Goal: Check status: Check status

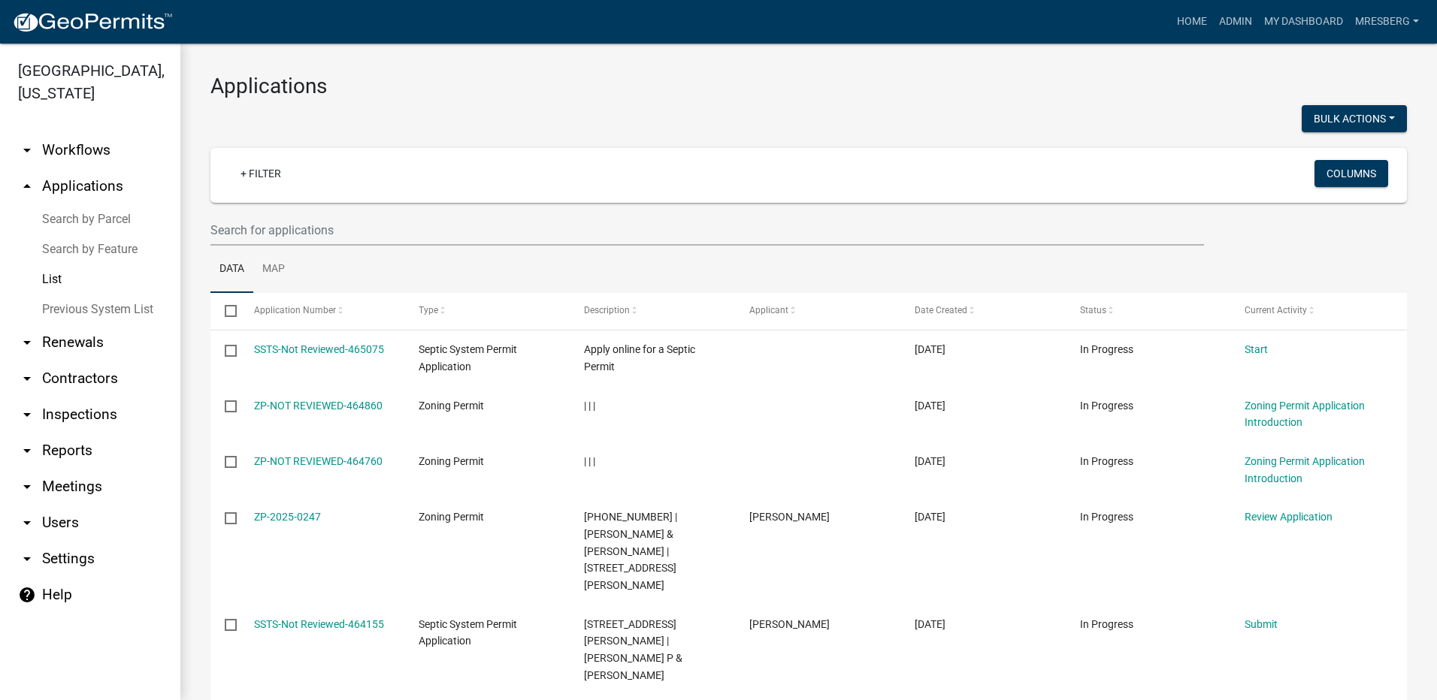
select select "3: 100"
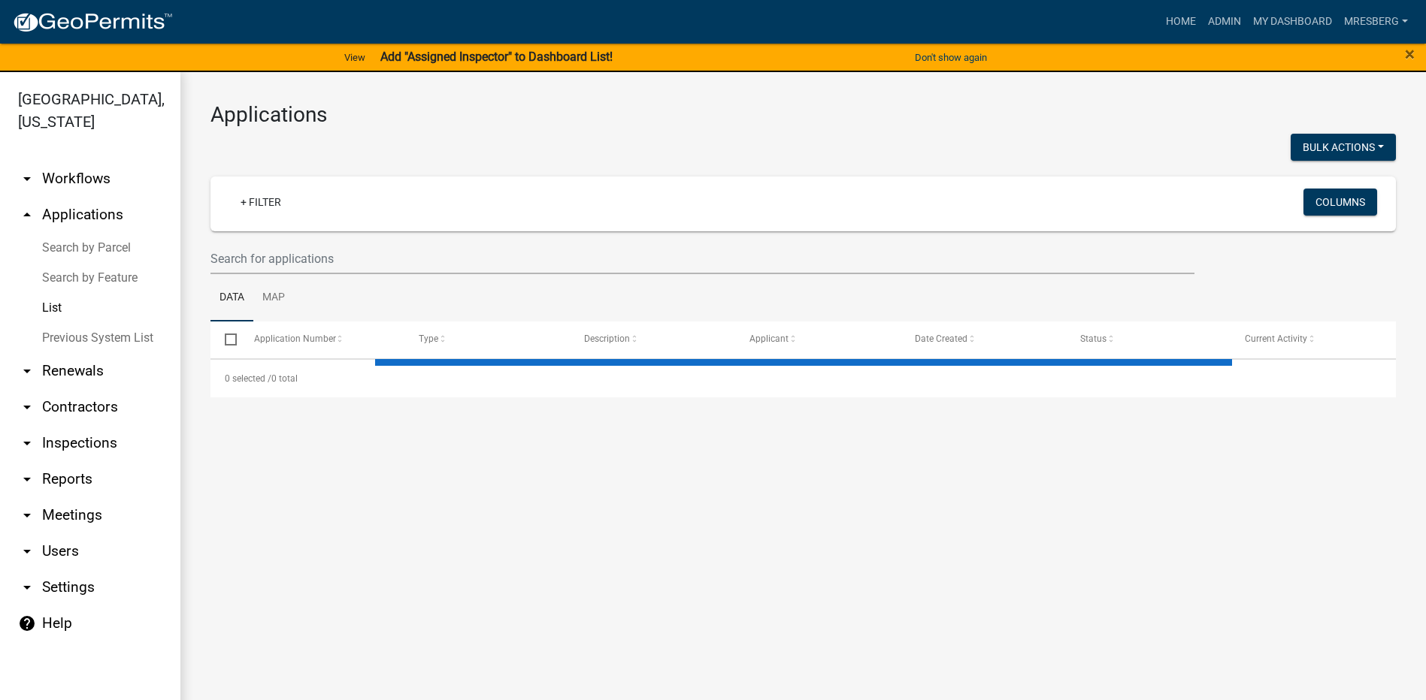
select select "3: 100"
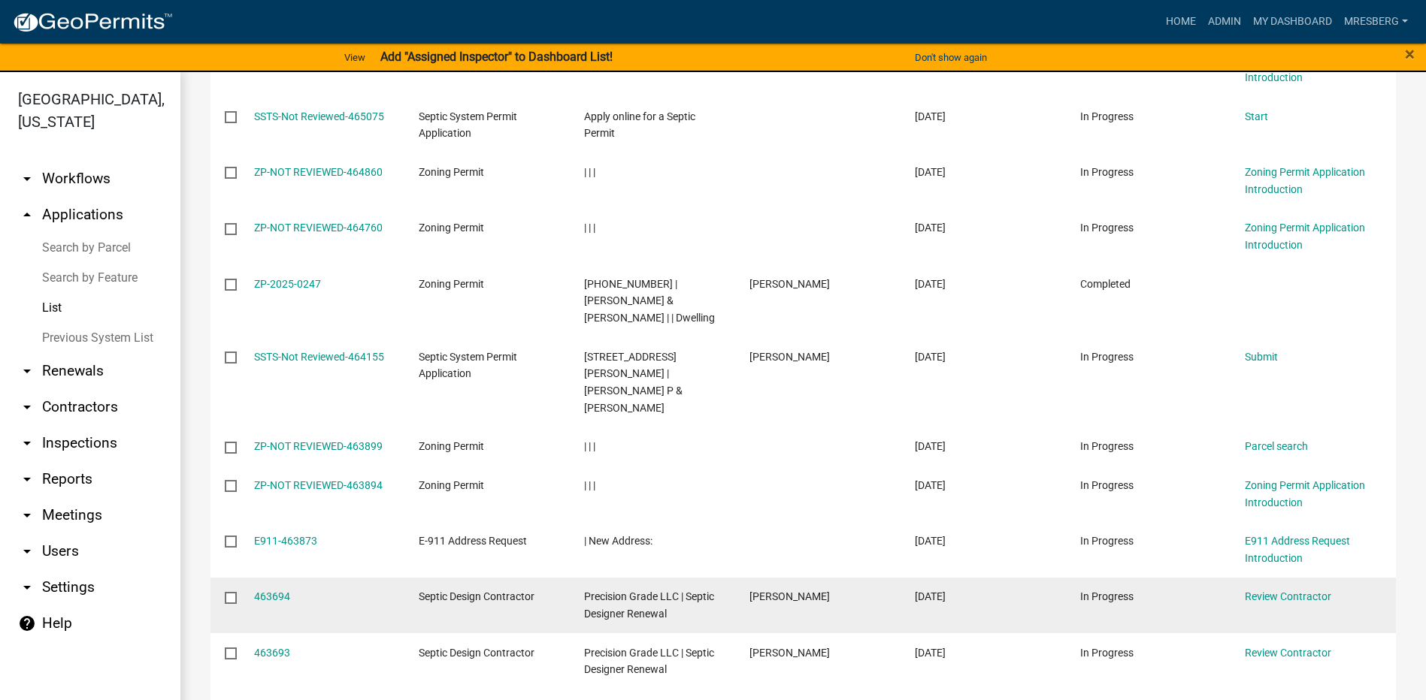
scroll to position [752, 0]
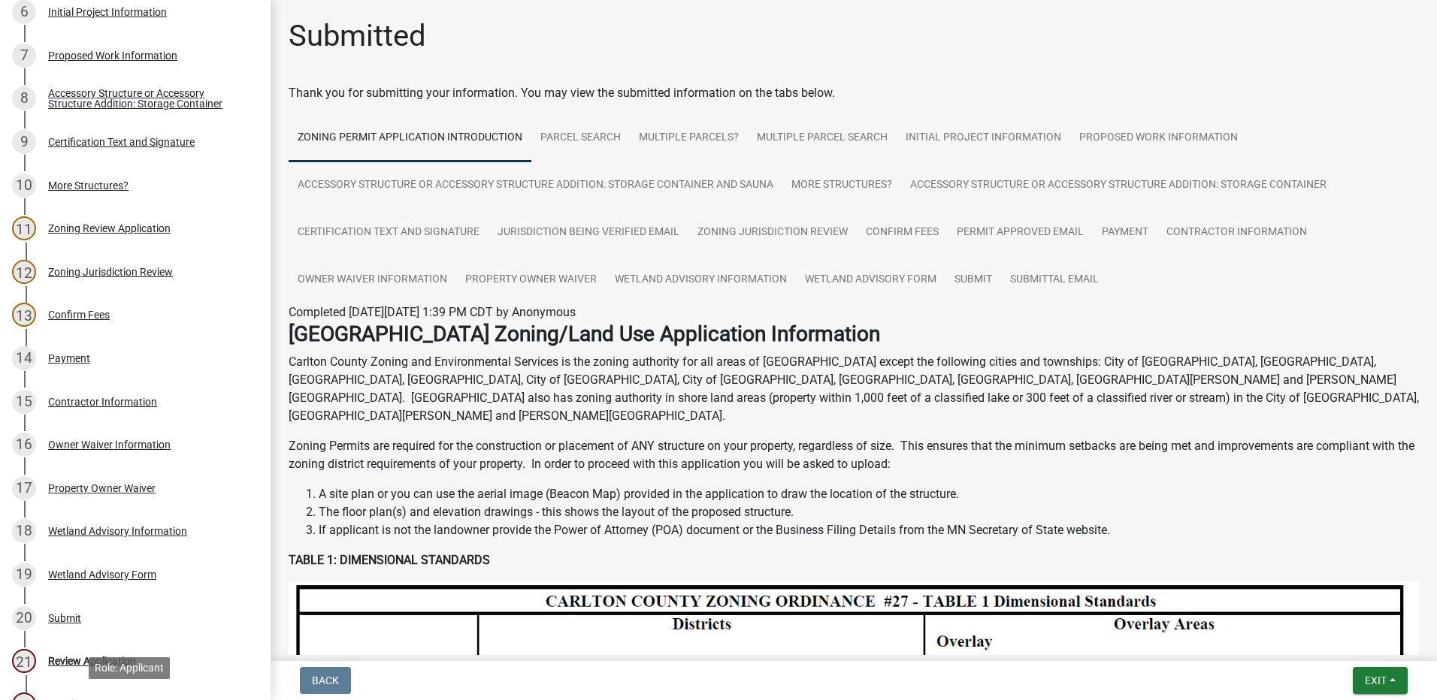
scroll to position [146, 0]
